Goal: Download file/media

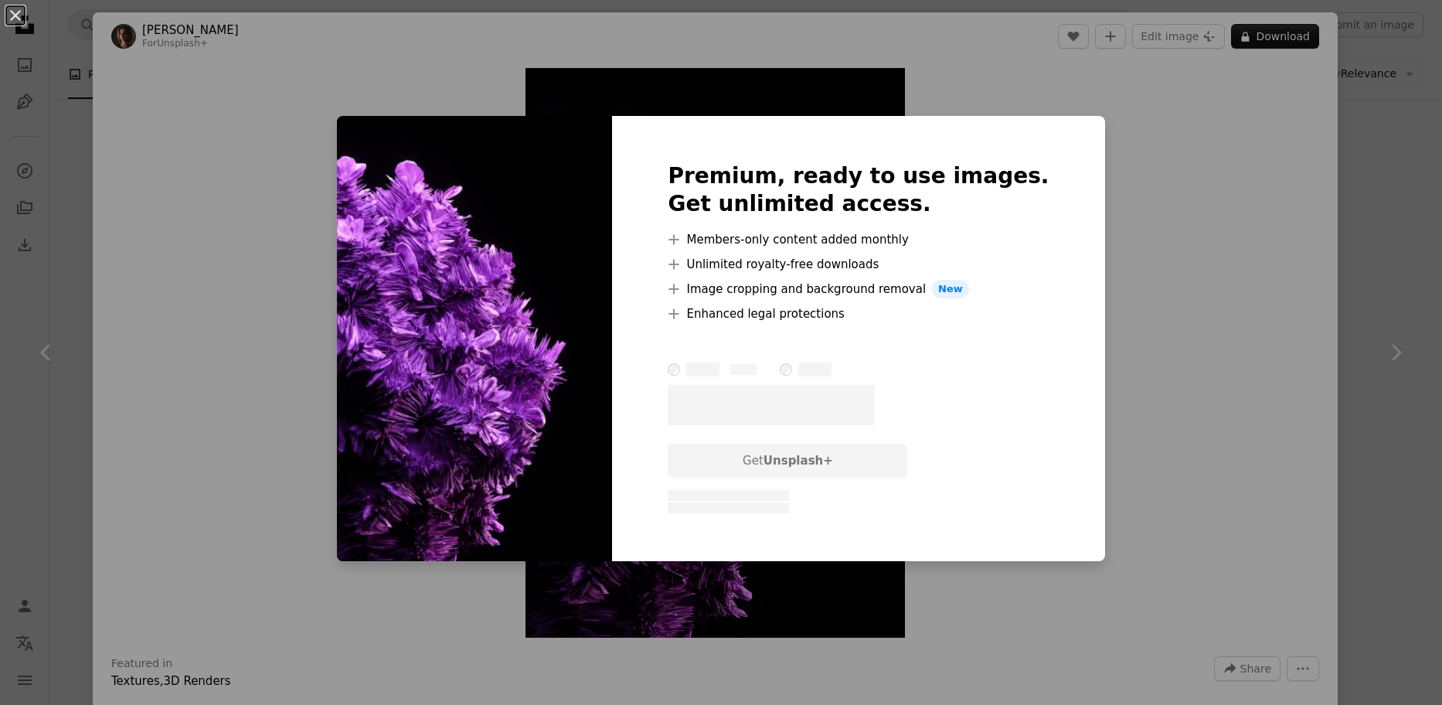
scroll to position [696, 0]
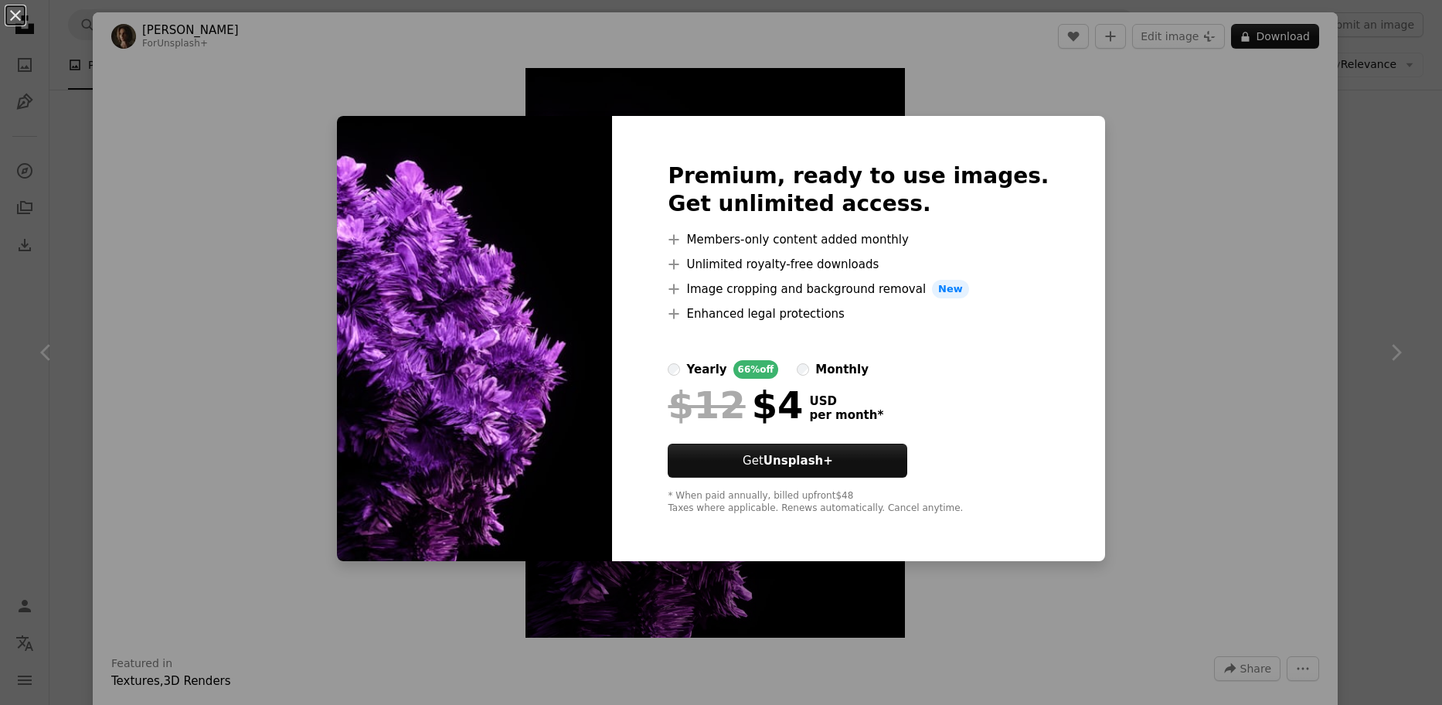
click at [1158, 251] on div "An X shape Premium, ready to use images. Get unlimited access. A plus sign Memb…" at bounding box center [721, 352] width 1442 height 705
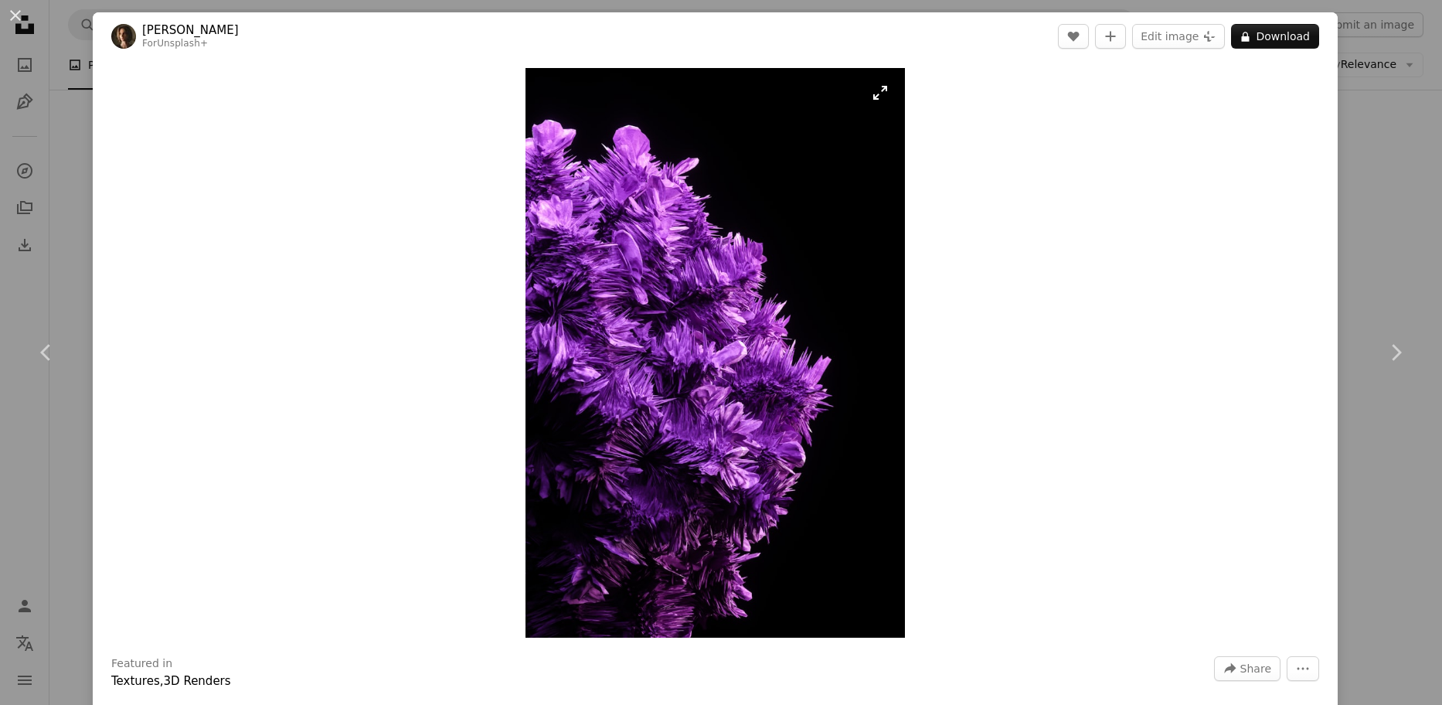
click at [875, 94] on img "Zoom in on this image" at bounding box center [714, 353] width 379 height 570
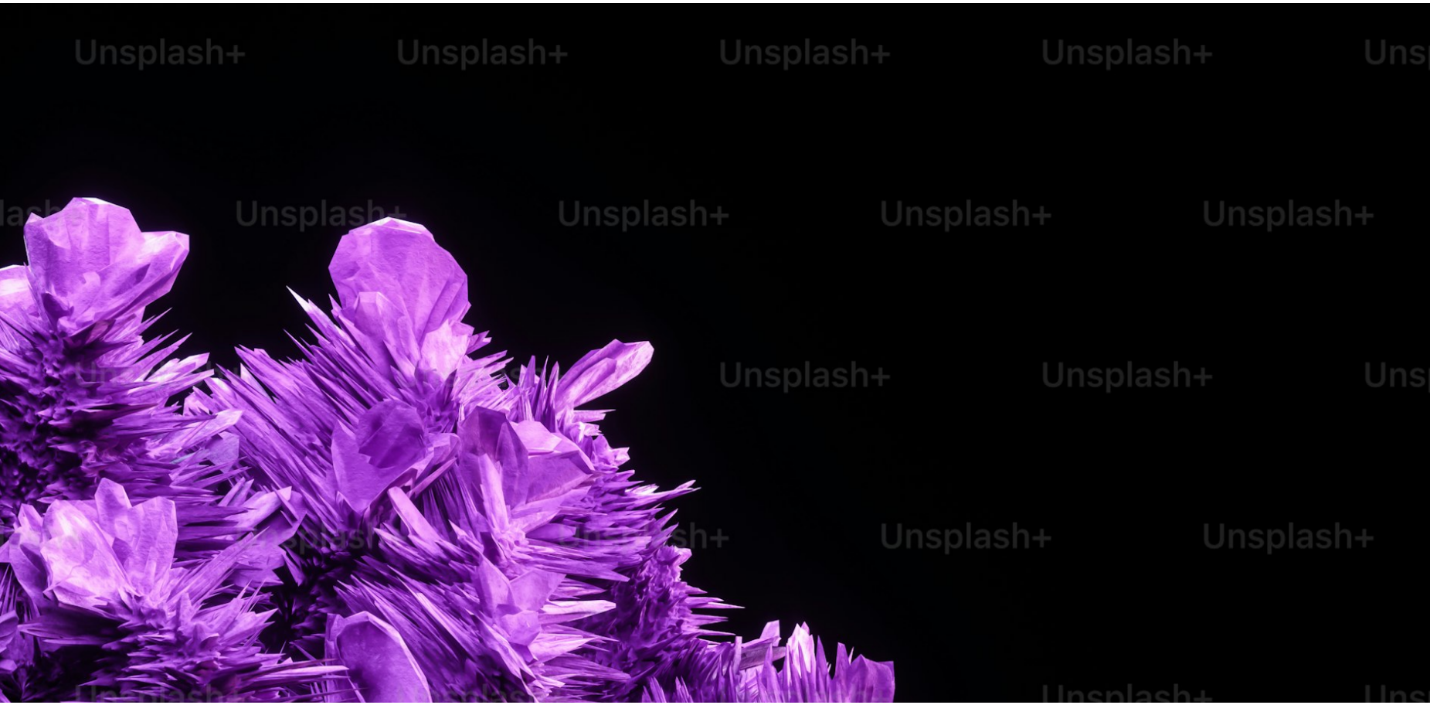
scroll to position [722, 0]
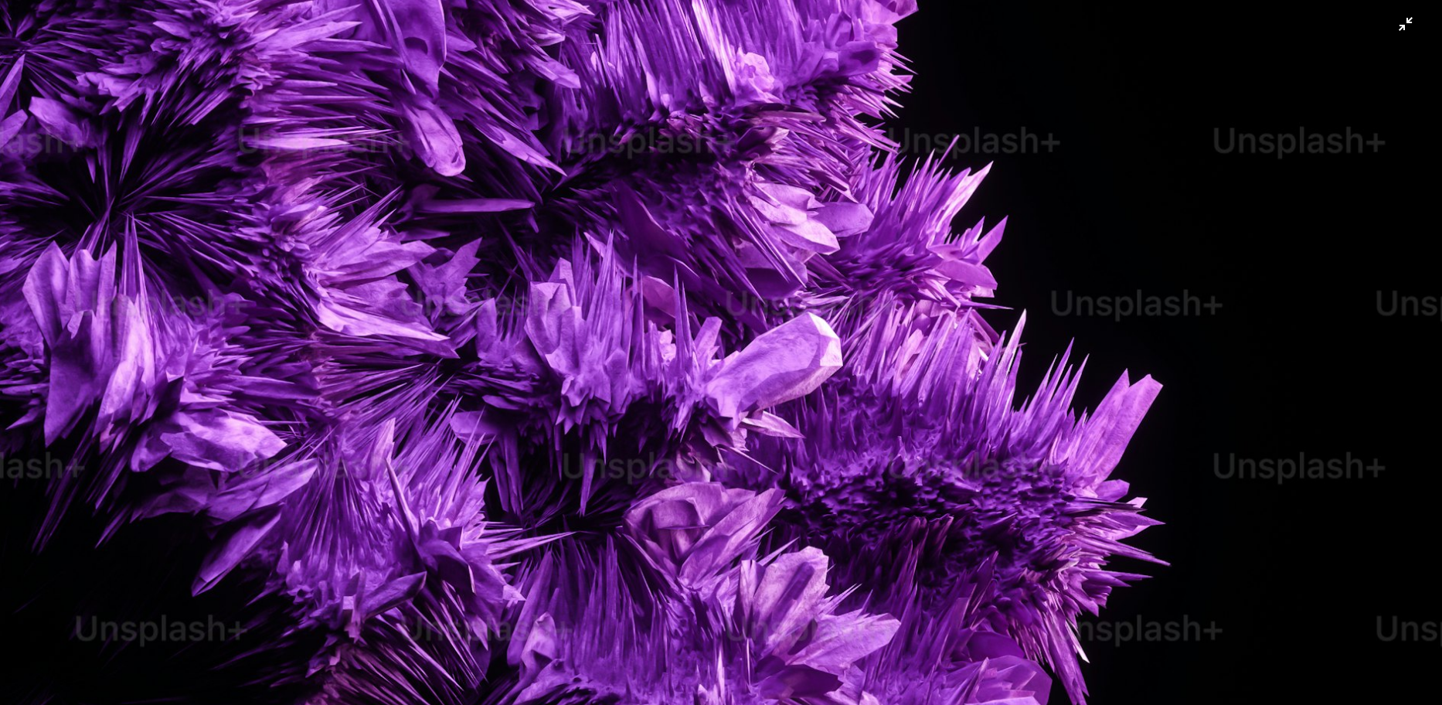
click at [876, 94] on img "Zoom out on this image" at bounding box center [721, 360] width 1444 height 2166
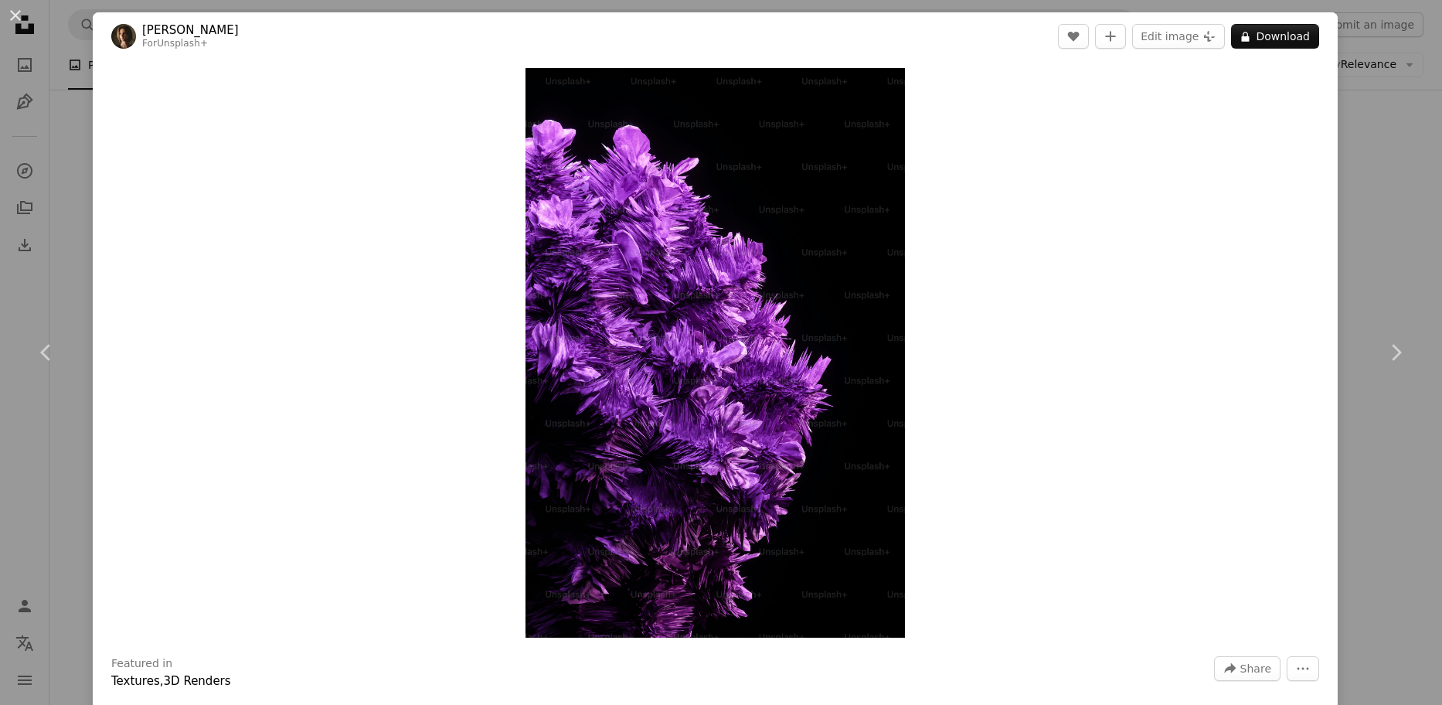
click at [1389, 249] on div "An X shape Chevron left Chevron right [PERSON_NAME] For Unsplash+ A heart A plu…" at bounding box center [721, 352] width 1442 height 705
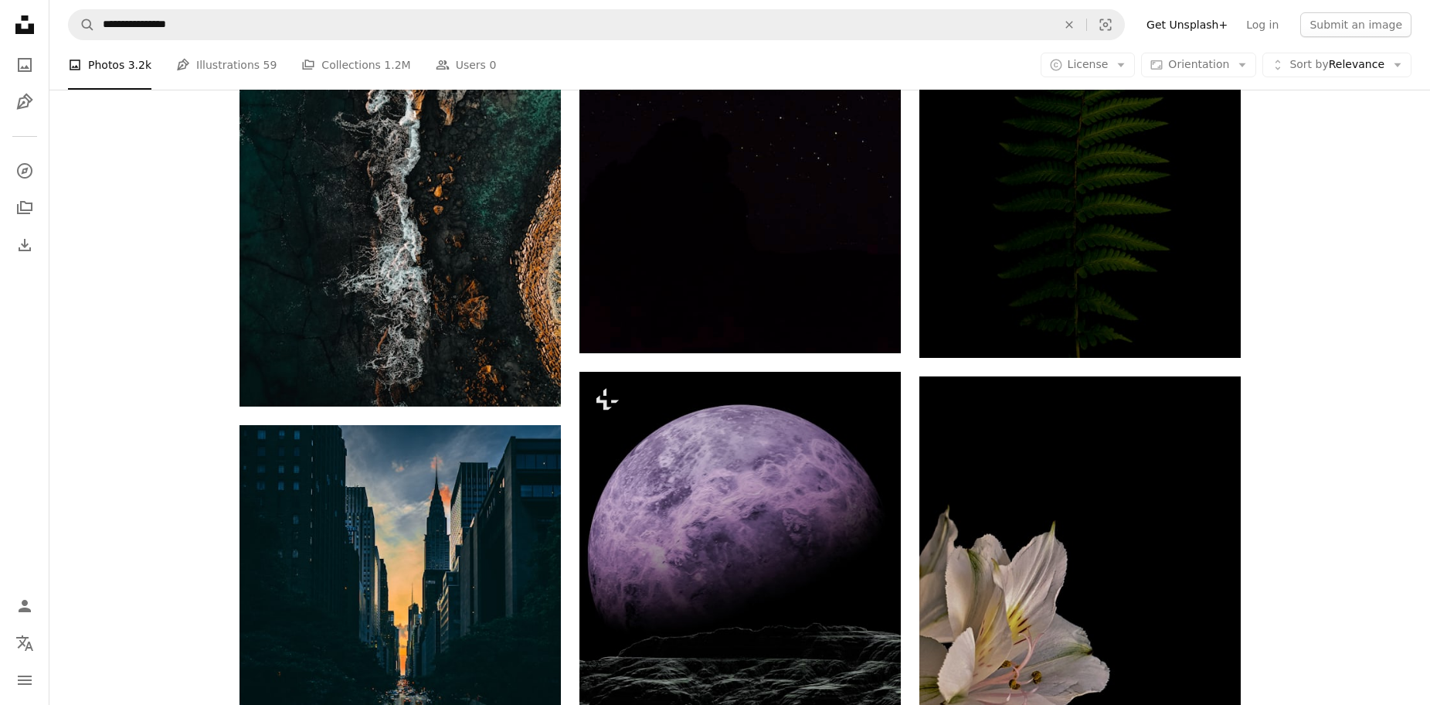
scroll to position [1391, 0]
